Goal: Download file/media

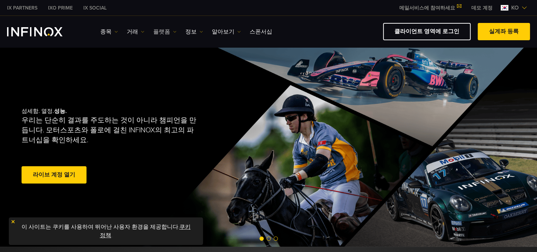
click at [162, 28] on link "플랫폼" at bounding box center [164, 32] width 23 height 8
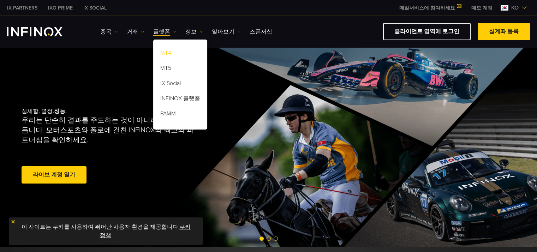
click at [171, 52] on link "MT4" at bounding box center [180, 54] width 54 height 15
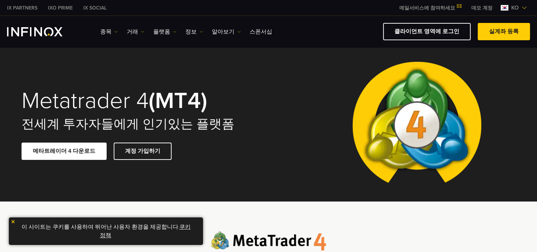
click at [75, 149] on link "메타트레이더 4 다운로드" at bounding box center [64, 151] width 85 height 17
click at [12, 220] on img at bounding box center [13, 221] width 5 height 5
